Goal: Information Seeking & Learning: Understand process/instructions

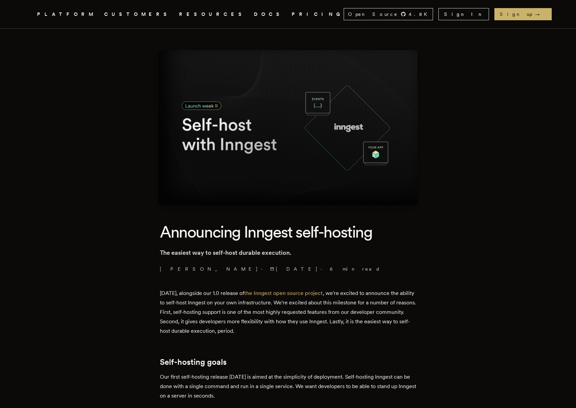
click at [29, 18] on icon ".cls-1 { fill: #FAFAF9; }" at bounding box center [29, 14] width 0 height 8
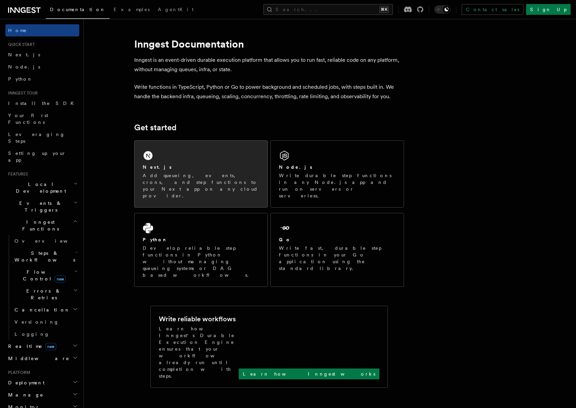
click at [199, 172] on p "Add queueing, events, crons, and step functions to your Next app on any cloud p…" at bounding box center [201, 185] width 117 height 27
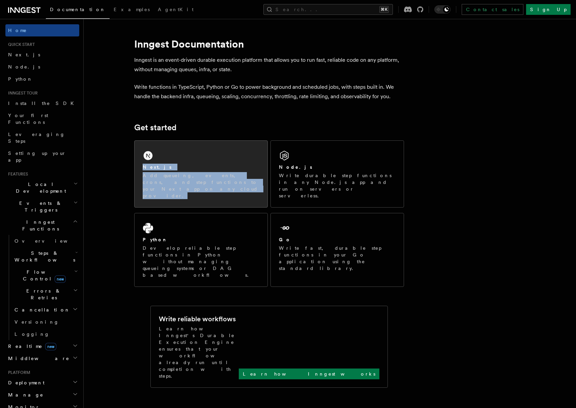
click at [166, 153] on div "Next.js Add queueing, events, crons, and step functions to your Next app on any…" at bounding box center [201, 174] width 133 height 66
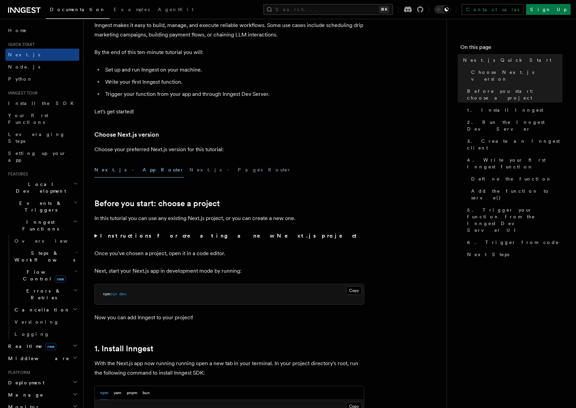
scroll to position [61, 0]
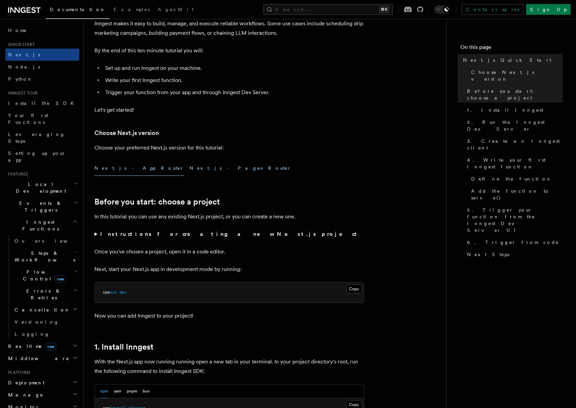
click at [190, 170] on button "Next.js - Pages Router" at bounding box center [241, 168] width 102 height 15
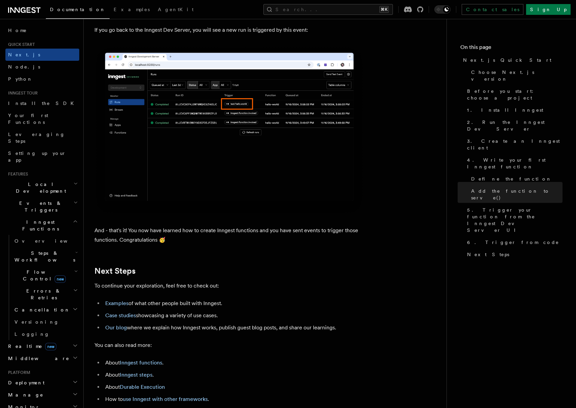
scroll to position [3980, 0]
